Goal: Task Accomplishment & Management: Use online tool/utility

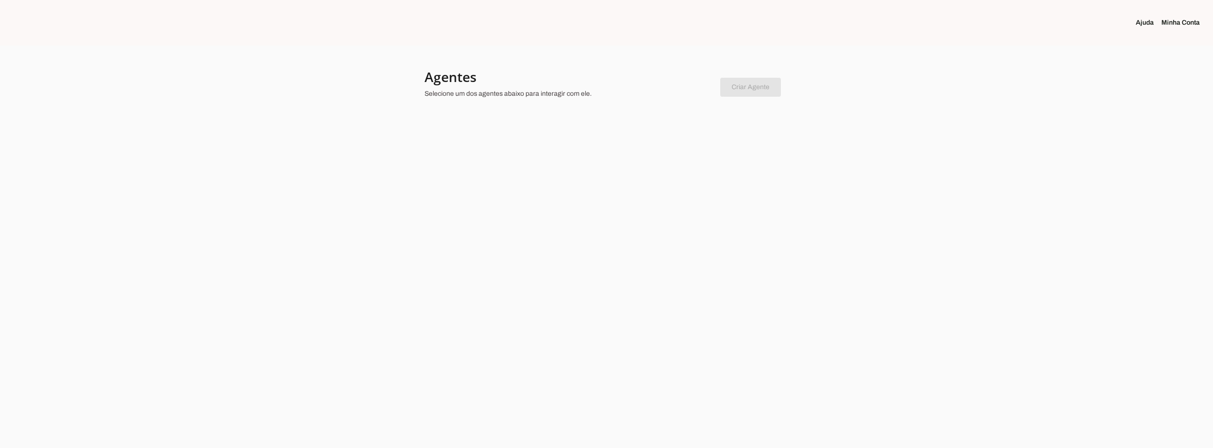
click at [647, 161] on div at bounding box center [606, 224] width 1213 height 448
click at [713, 107] on section "Agentes Selecione um dos agentes abaixo para interagir com ele. Criar Agente Vo…" at bounding box center [607, 92] width 364 height 49
click at [763, 241] on div at bounding box center [606, 224] width 1213 height 448
click at [819, 133] on div at bounding box center [606, 224] width 1213 height 448
click at [733, 89] on chatbot-new-form "Criar Agente Você atingiu o limite de agentes permitidos. Atualize o seu plano …" at bounding box center [750, 85] width 61 height 22
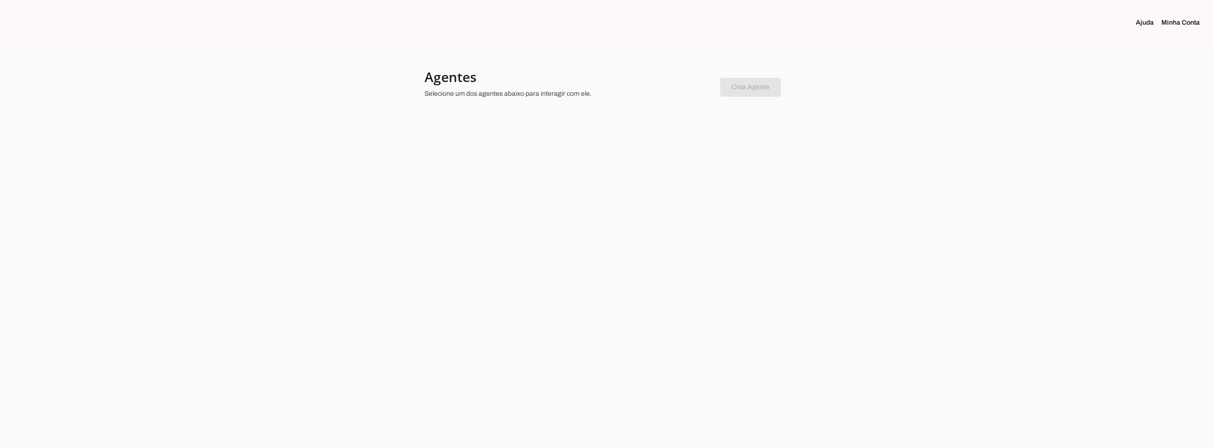
click at [744, 86] on chatbot-new-form "Criar Agente Você atingiu o limite de agentes permitidos. Atualize o seu plano …" at bounding box center [750, 85] width 61 height 22
click at [218, 212] on div at bounding box center [606, 224] width 1213 height 448
click at [931, 143] on div at bounding box center [606, 224] width 1213 height 448
click at [148, 157] on div at bounding box center [606, 224] width 1213 height 448
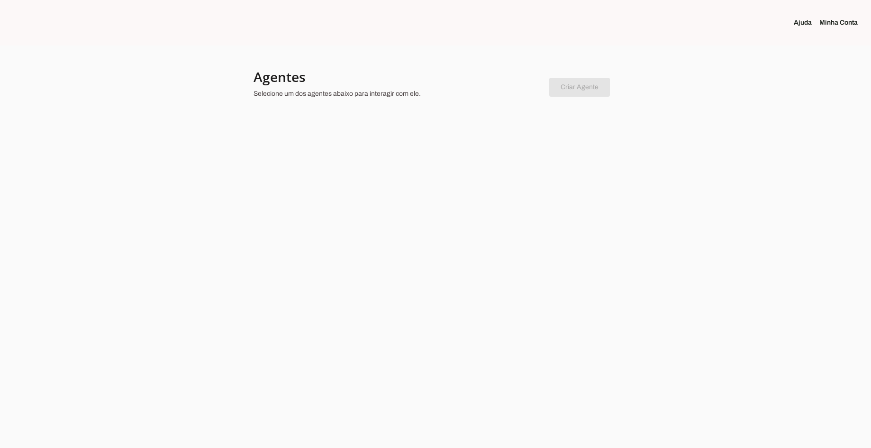
click at [634, 226] on div at bounding box center [435, 224] width 871 height 448
click at [447, 151] on div at bounding box center [435, 224] width 871 height 448
click at [758, 192] on div at bounding box center [435, 224] width 871 height 448
click at [671, 121] on div at bounding box center [435, 224] width 871 height 448
click at [696, 136] on div at bounding box center [435, 224] width 871 height 448
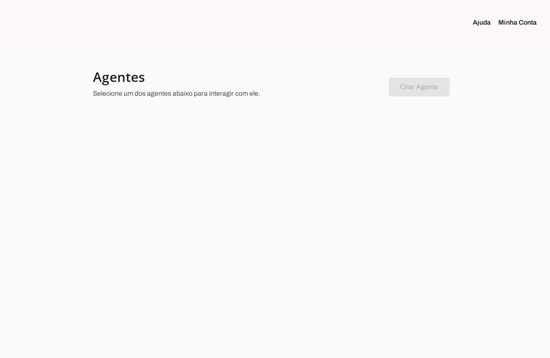
click at [549, 148] on div at bounding box center [275, 179] width 550 height 358
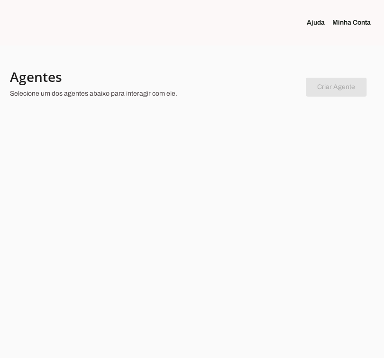
click at [279, 169] on div at bounding box center [192, 179] width 384 height 358
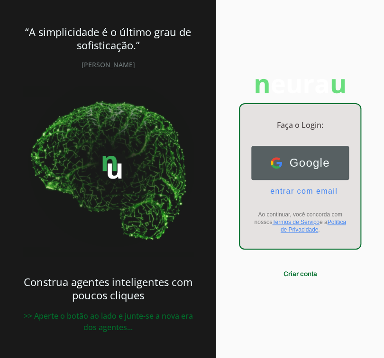
click at [269, 171] on button "Google Google" at bounding box center [300, 163] width 98 height 34
click at [281, 174] on button "Google Google" at bounding box center [300, 163] width 98 height 34
